Goal: Find specific page/section: Find specific page/section

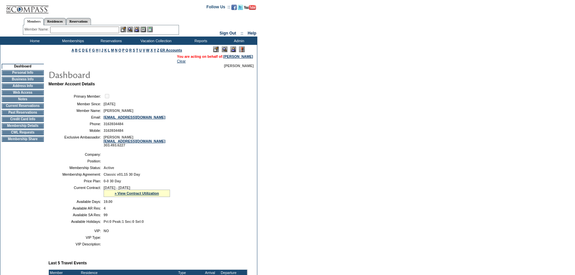
click at [209, 132] on td "3163934484" at bounding box center [174, 131] width 141 height 4
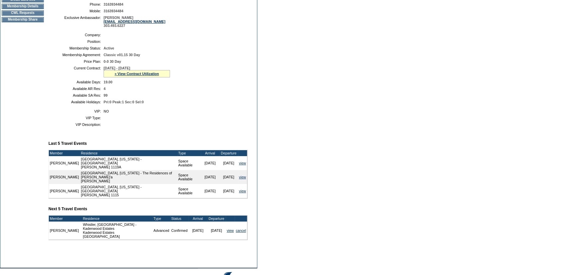
scroll to position [121, 0]
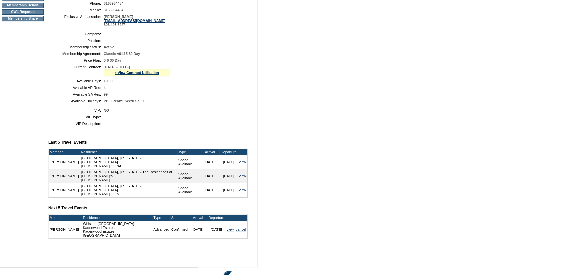
click at [19, 15] on td "CWL Requests" at bounding box center [23, 11] width 42 height 5
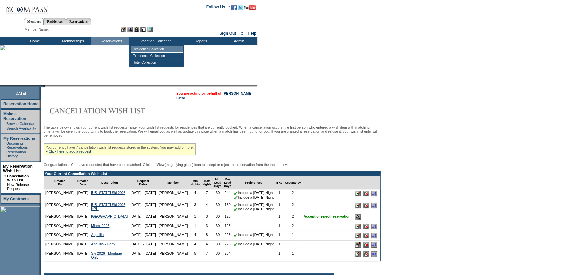
click at [142, 48] on td "Residence Collection" at bounding box center [157, 49] width 52 height 7
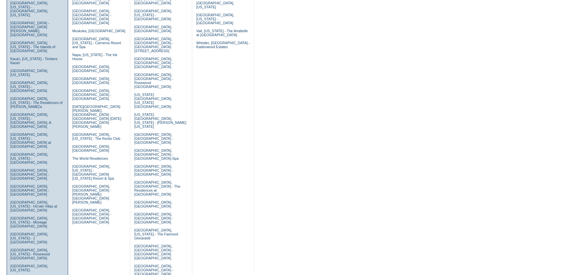
scroll to position [241, 0]
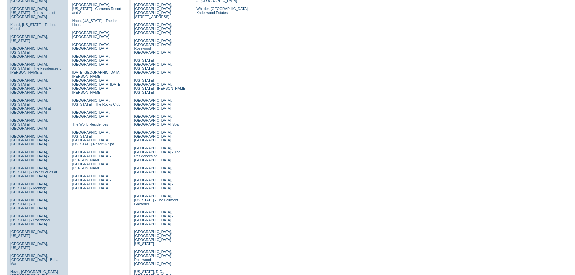
click at [24, 198] on link "Miami Beach, Florida - 1 Hotel South Beach" at bounding box center [29, 204] width 38 height 12
